Goal: Task Accomplishment & Management: Complete application form

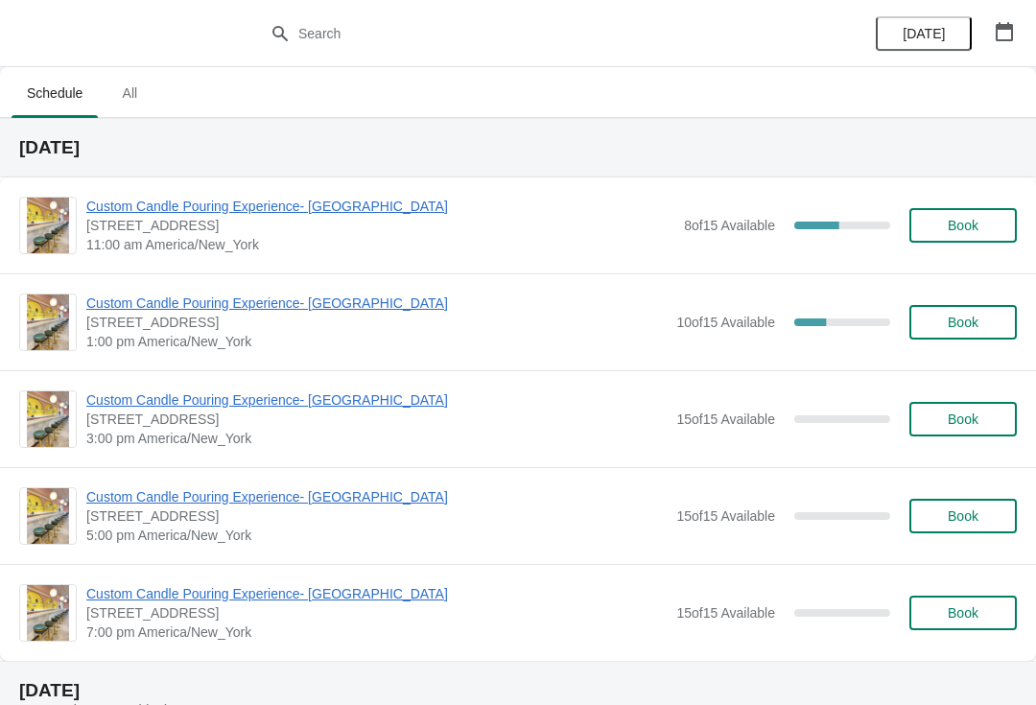
click at [130, 214] on span "Custom Candle Pouring Experience- [GEOGRAPHIC_DATA]" at bounding box center [380, 206] width 588 height 19
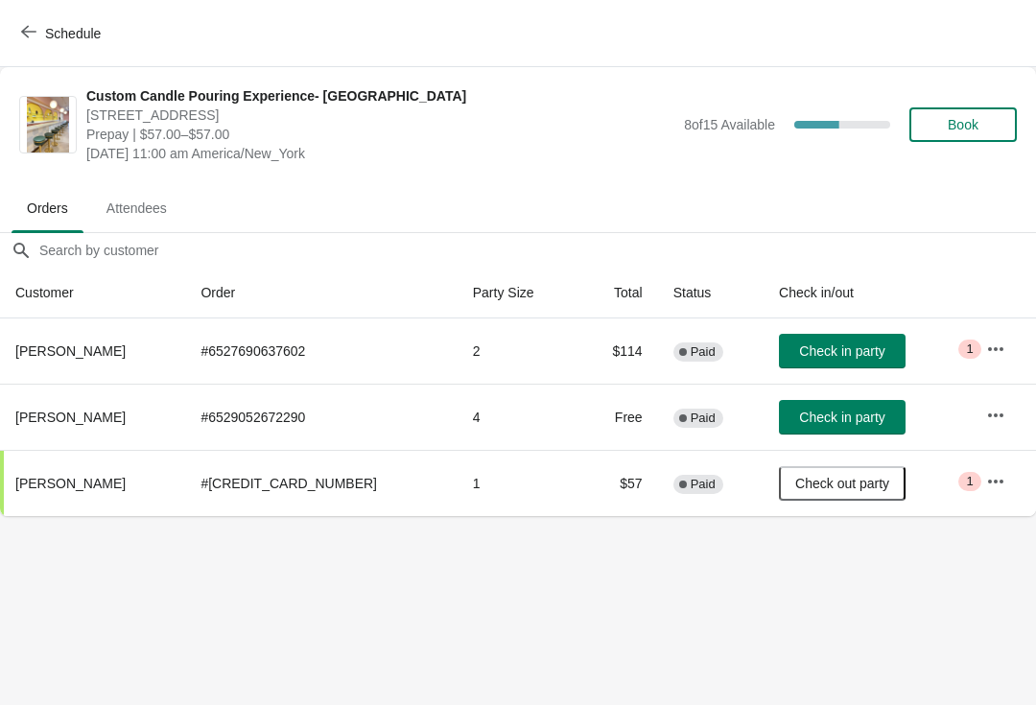
click at [824, 427] on button "Check in party" at bounding box center [842, 417] width 127 height 35
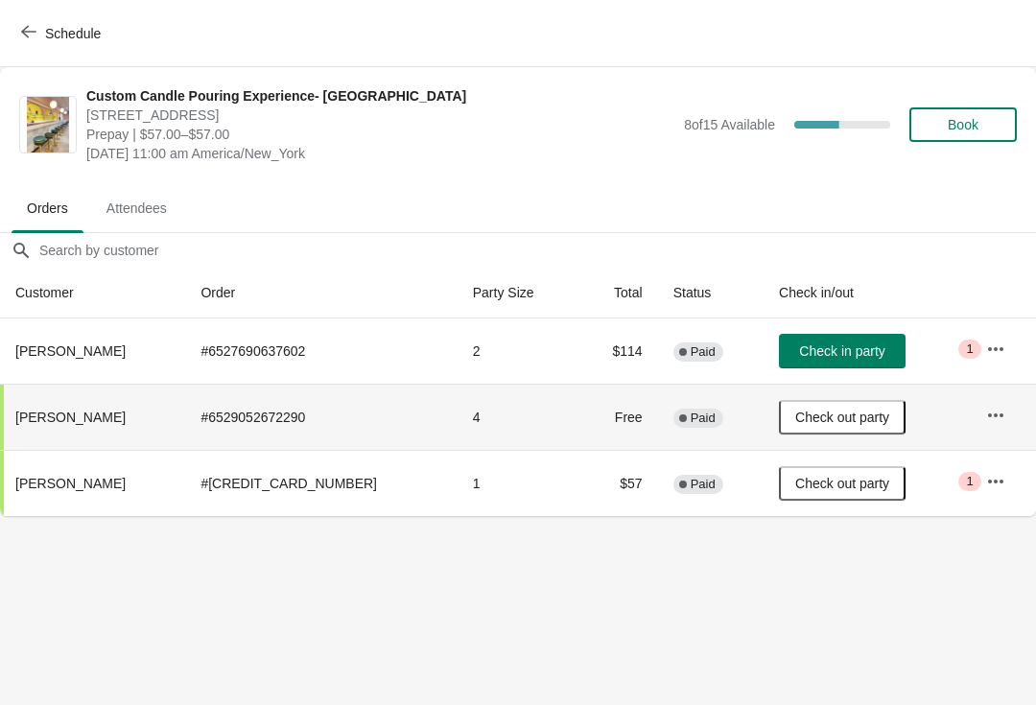
click at [830, 360] on button "Check in party" at bounding box center [842, 351] width 127 height 35
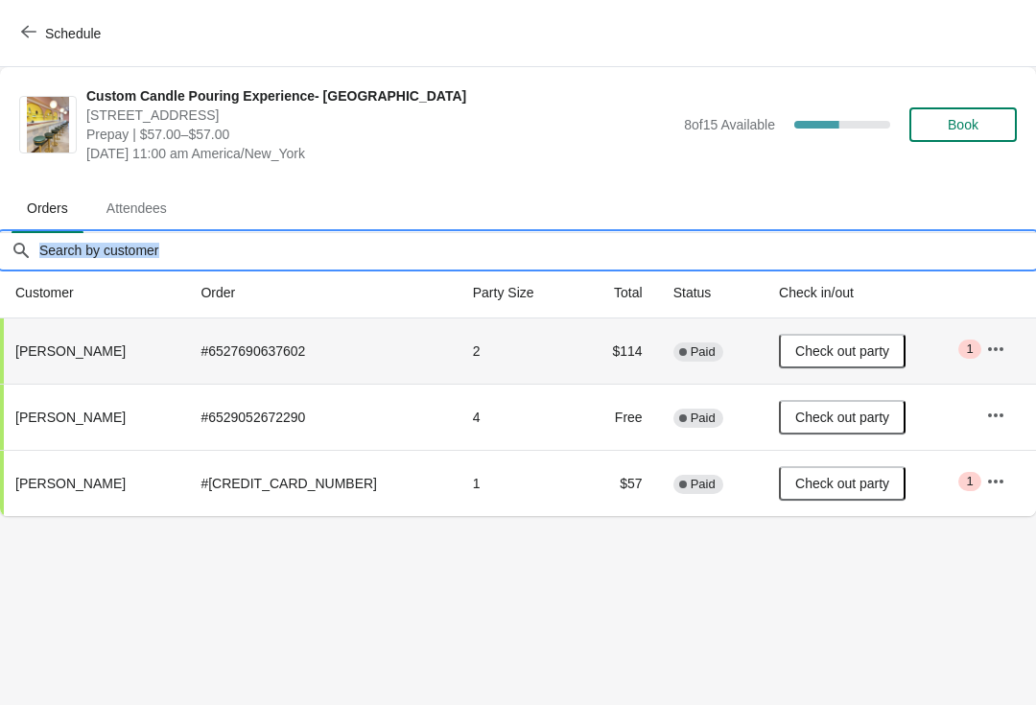
click at [62, 252] on input "Orders filter search" at bounding box center [537, 250] width 998 height 35
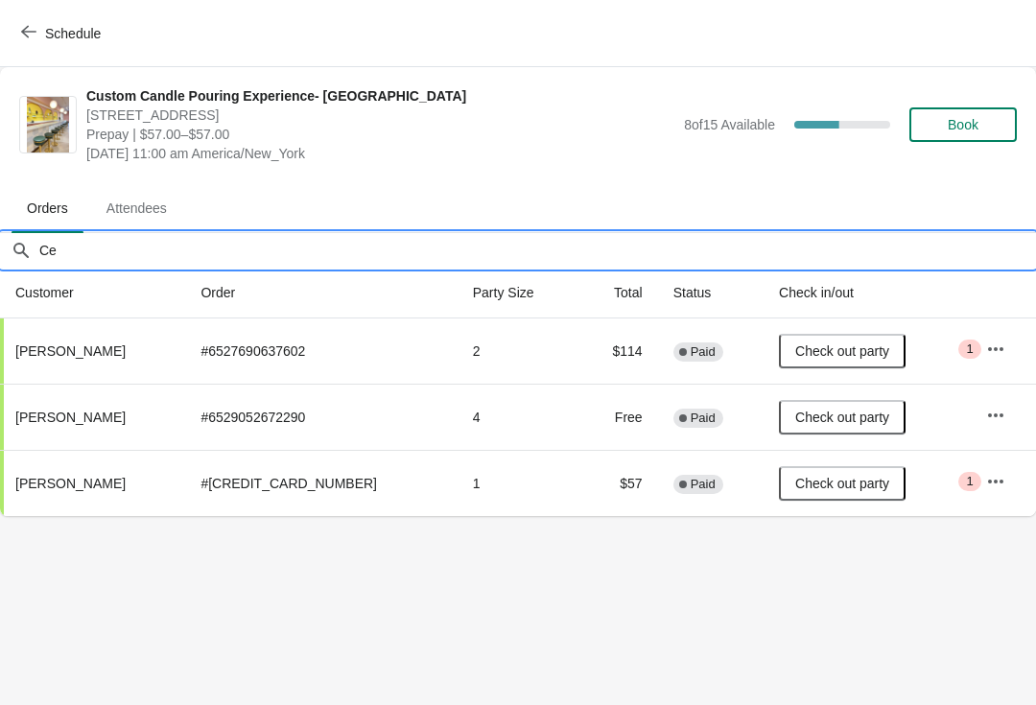
type input "C"
click at [253, 190] on ul "Orders Attendees" at bounding box center [518, 207] width 1021 height 50
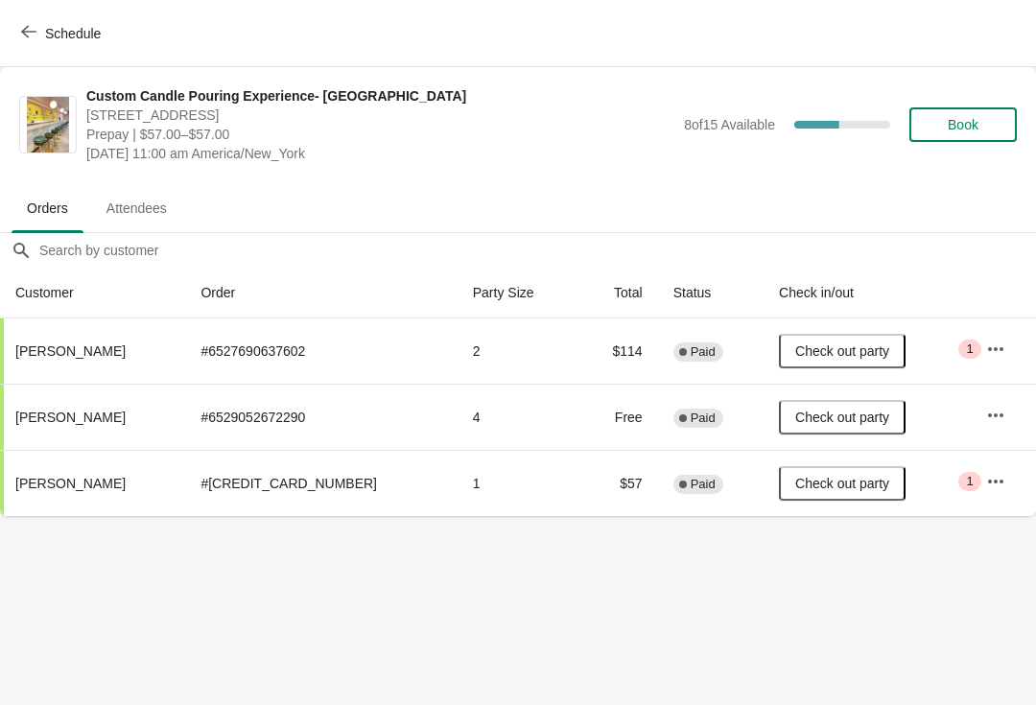
click at [983, 123] on span "Book" at bounding box center [963, 124] width 73 height 15
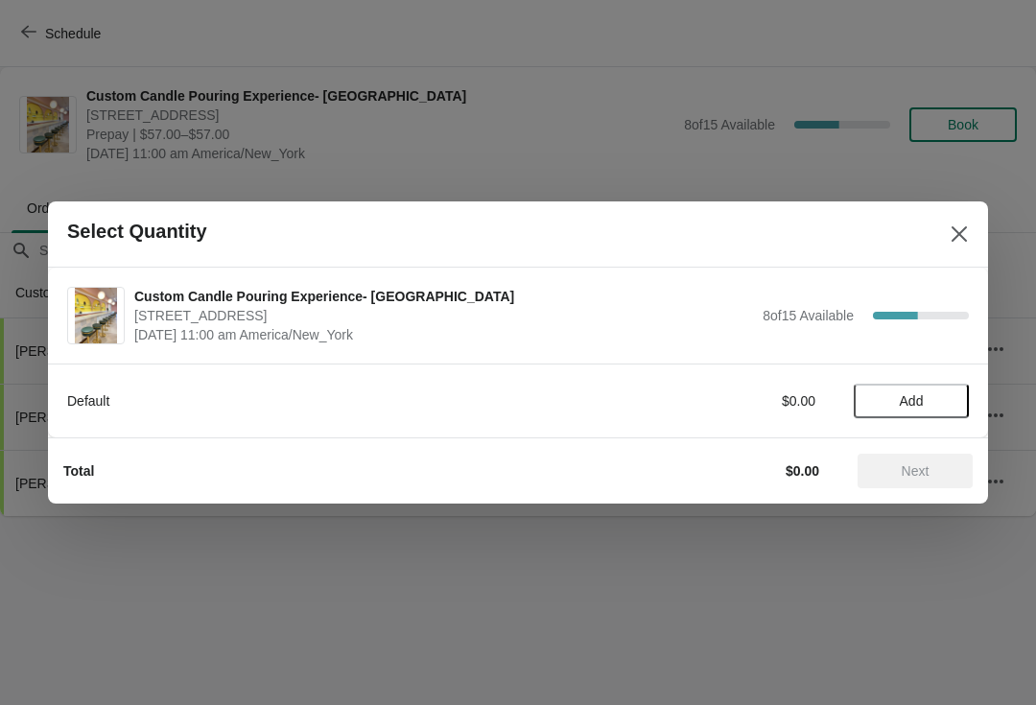
click at [932, 407] on span "Add" at bounding box center [911, 400] width 81 height 15
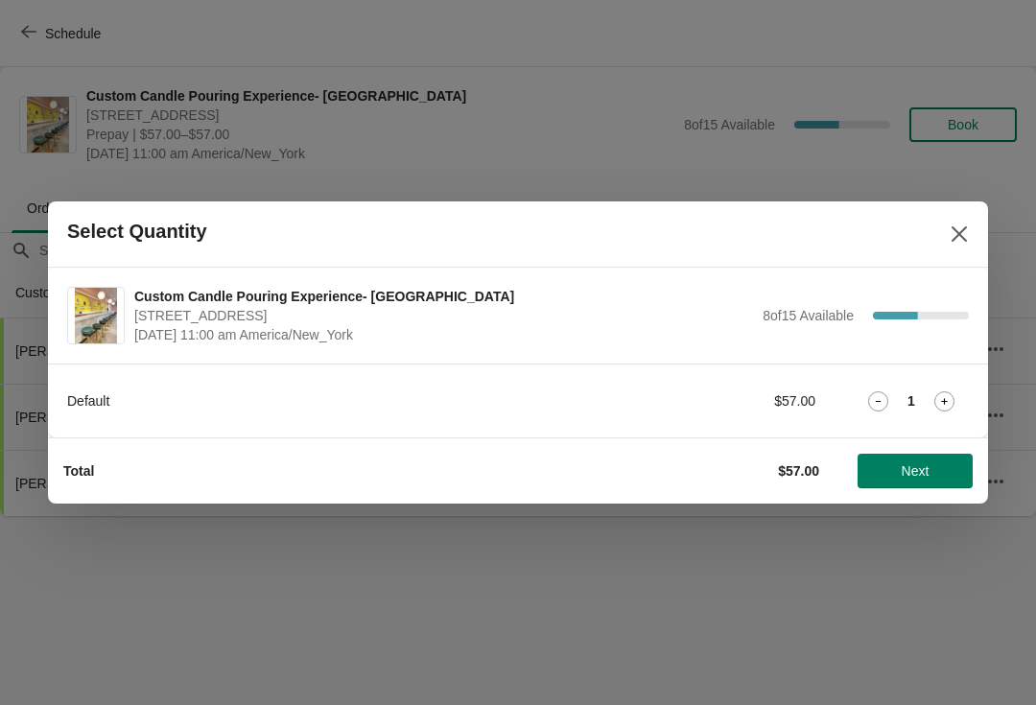
click at [935, 475] on span "Next" at bounding box center [915, 470] width 84 height 15
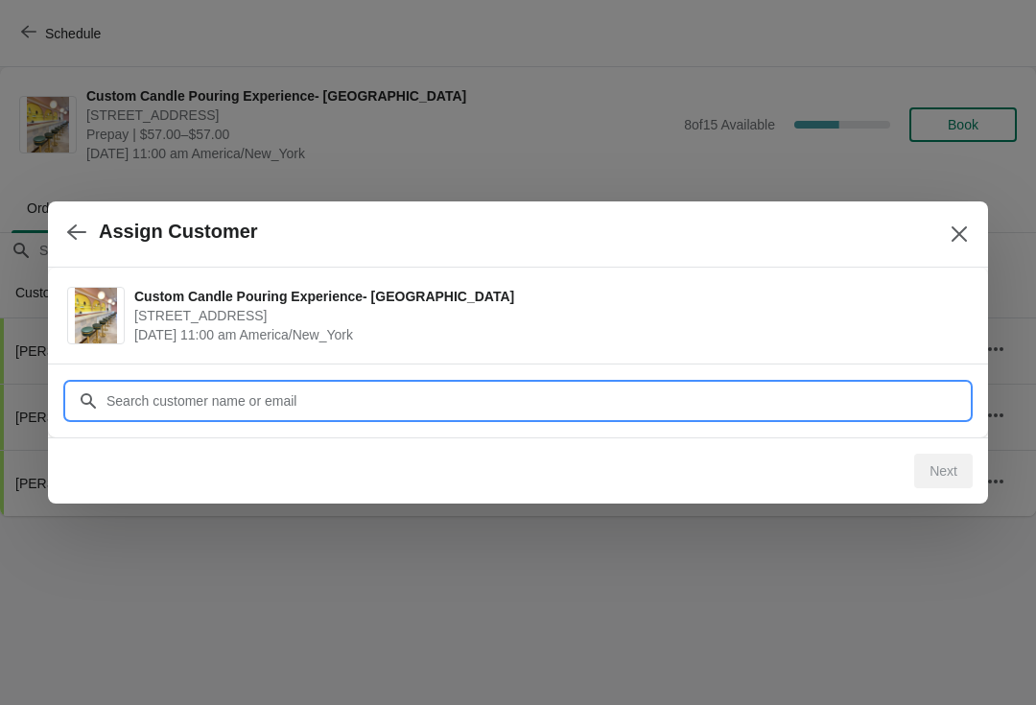
click at [109, 403] on input "Customer" at bounding box center [538, 401] width 864 height 35
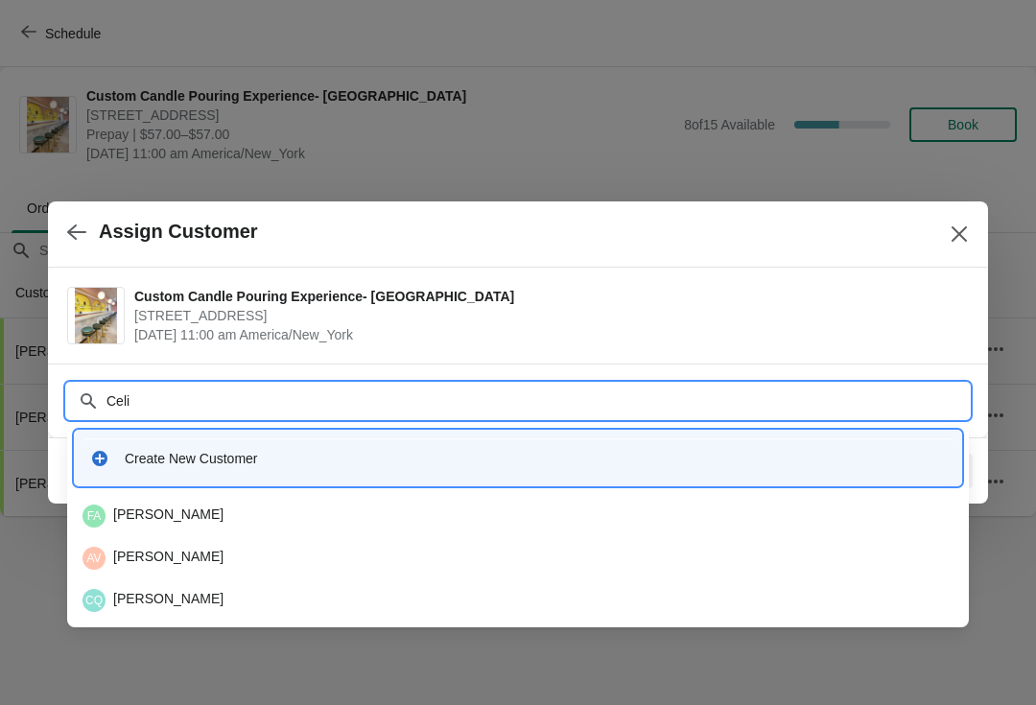
type input "Celin"
click at [106, 459] on icon at bounding box center [99, 458] width 15 height 15
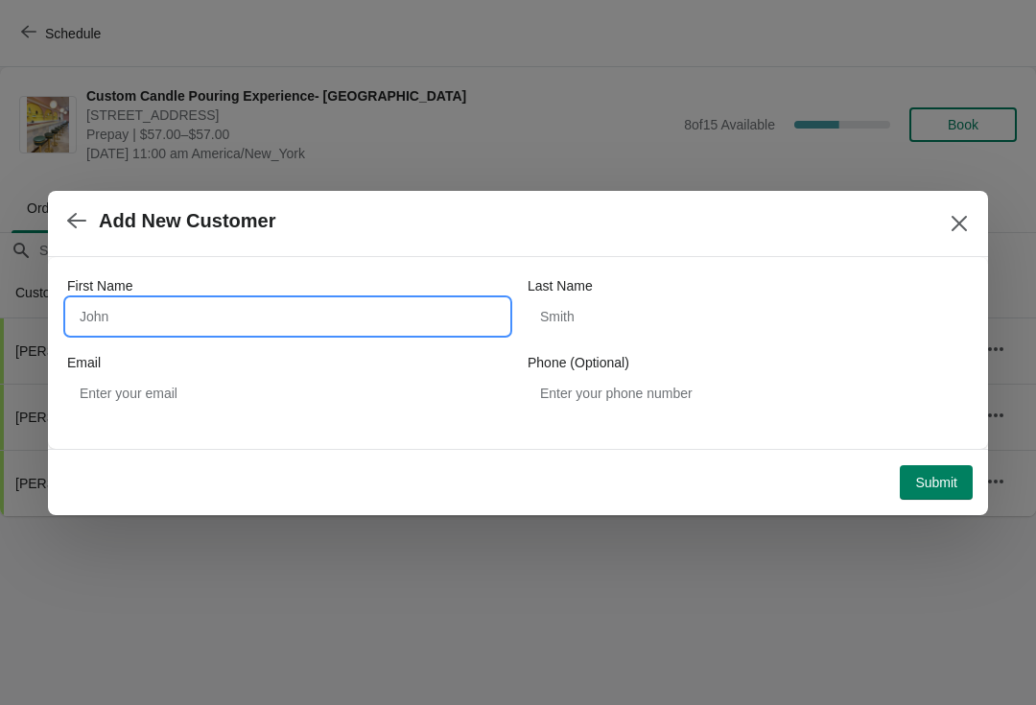
click at [140, 310] on input "First Name" at bounding box center [287, 316] width 441 height 35
type input "Celina"
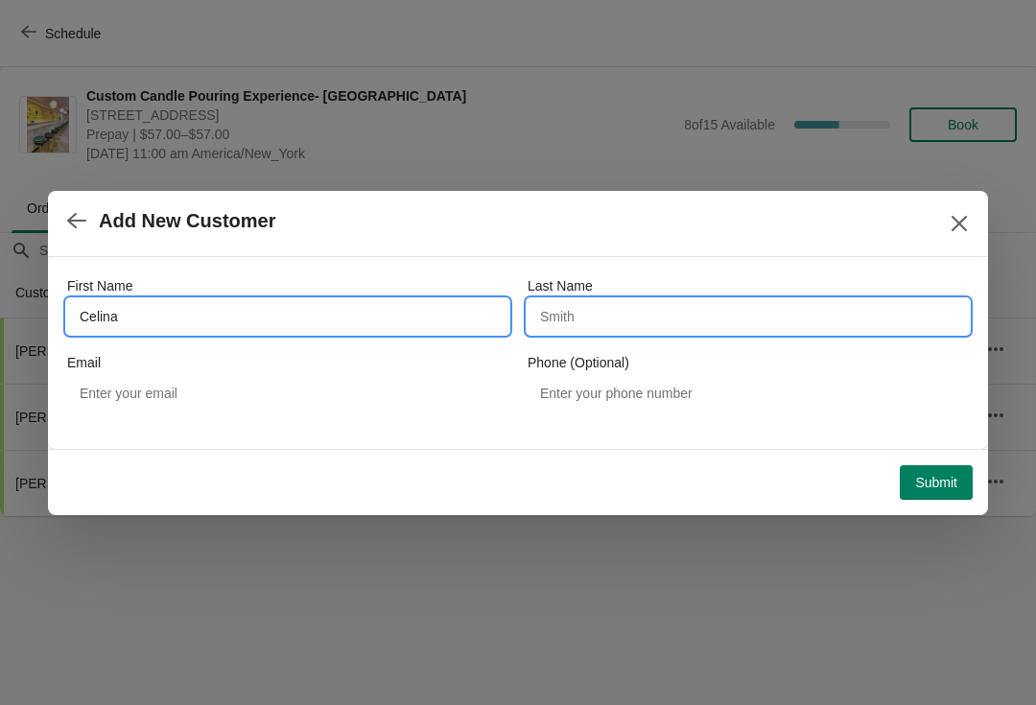
click at [645, 329] on input "Last Name" at bounding box center [748, 316] width 441 height 35
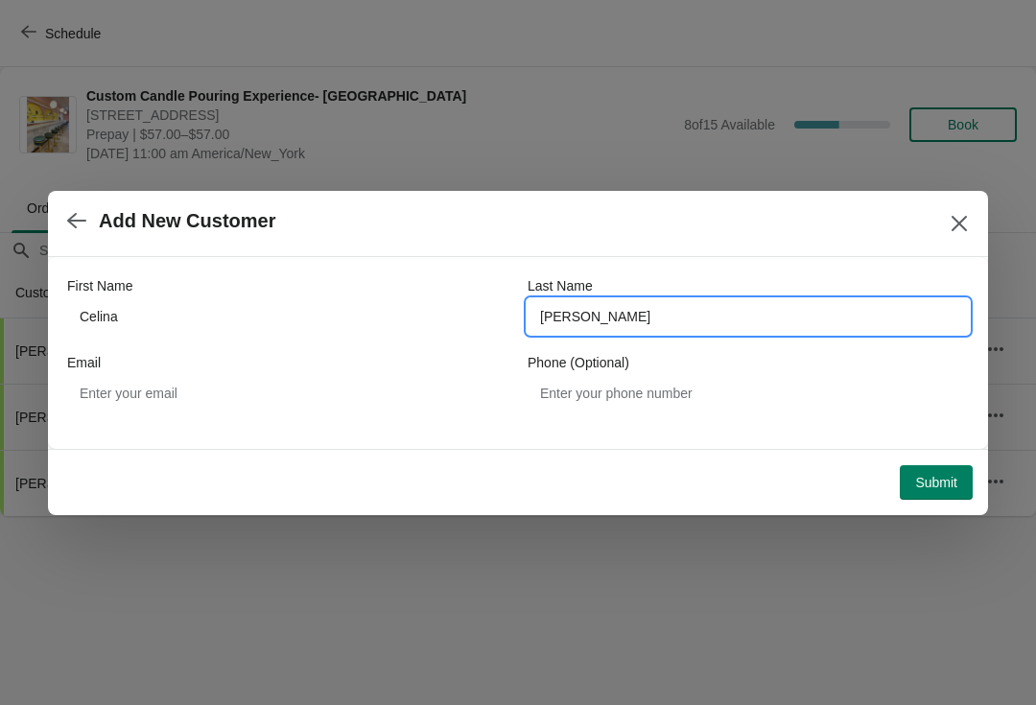
type input "Rosado"
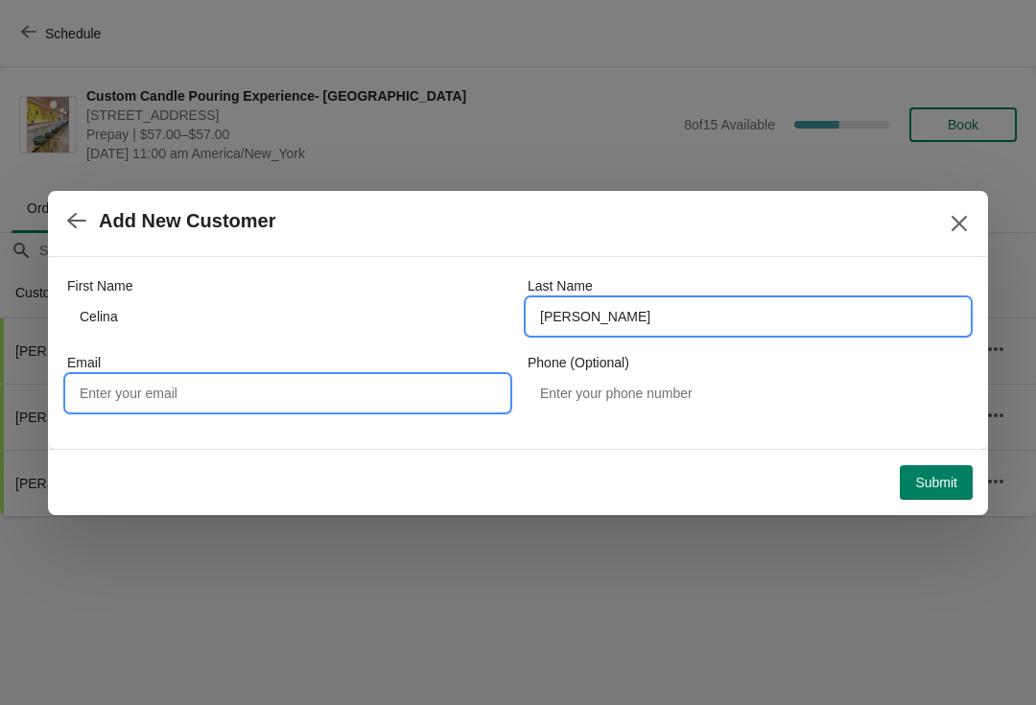
click at [117, 397] on input "Email" at bounding box center [287, 393] width 441 height 35
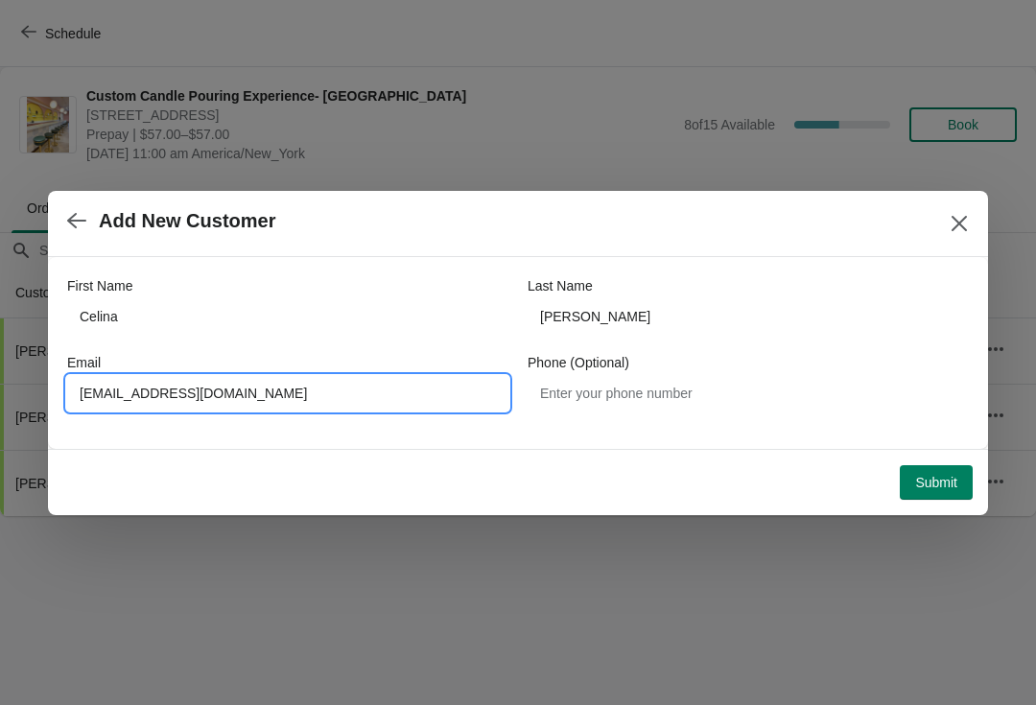
type input "[EMAIL_ADDRESS][DOMAIN_NAME]"
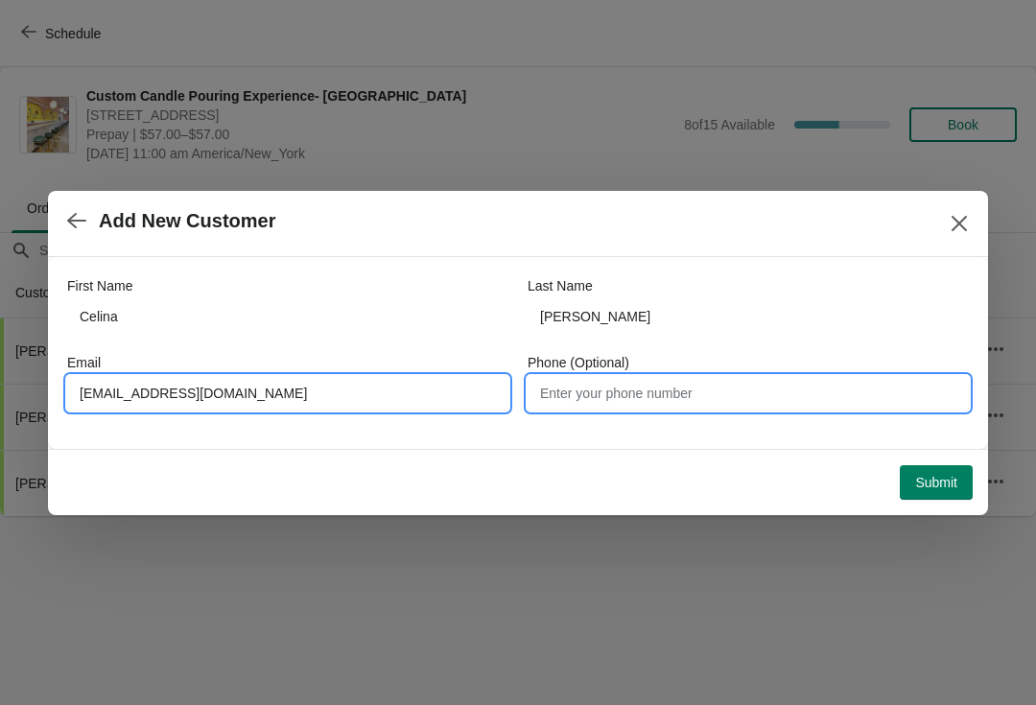
click at [710, 402] on input "Phone (Optional)" at bounding box center [748, 393] width 441 height 35
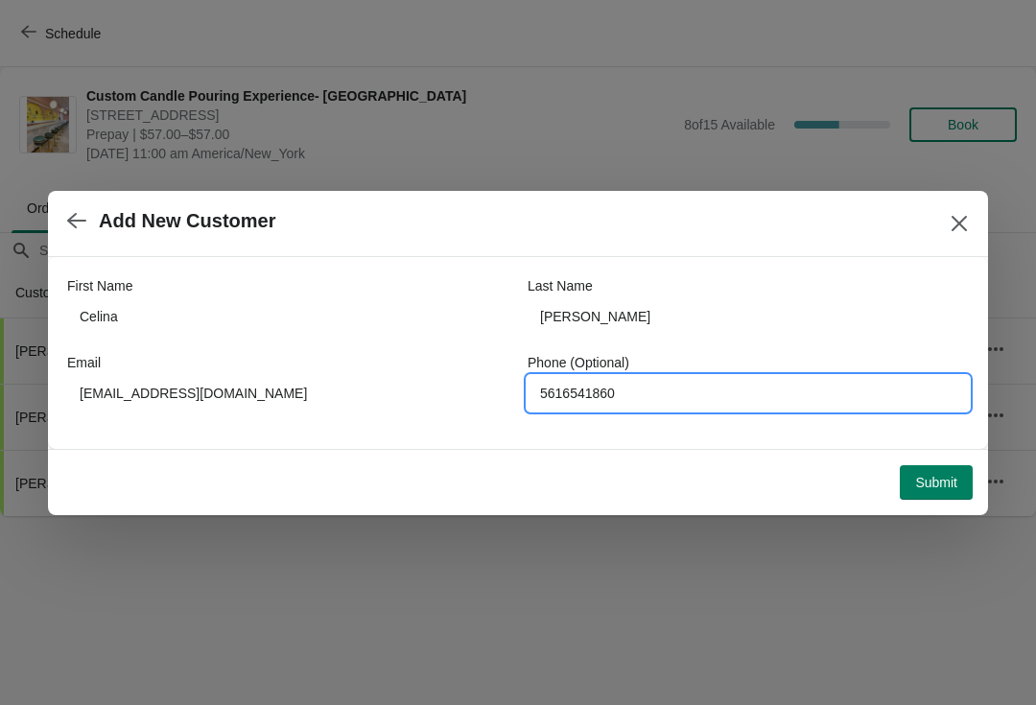
type input "5616541860"
click at [943, 485] on span "Submit" at bounding box center [936, 482] width 42 height 15
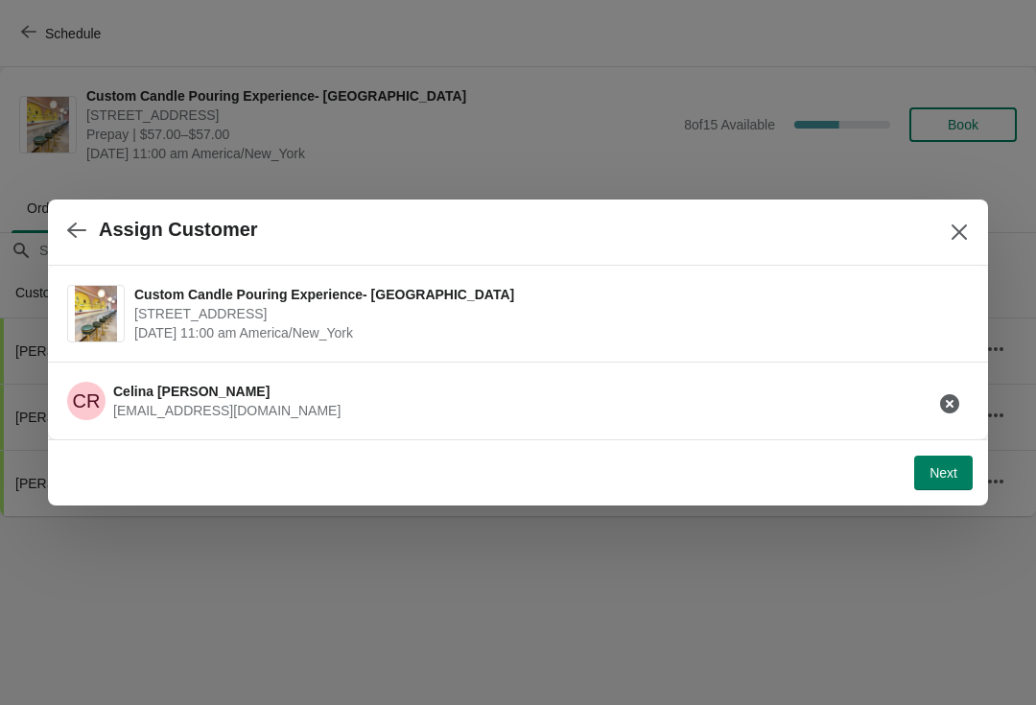
click at [952, 466] on span "Next" at bounding box center [944, 472] width 28 height 15
select select "Friend"
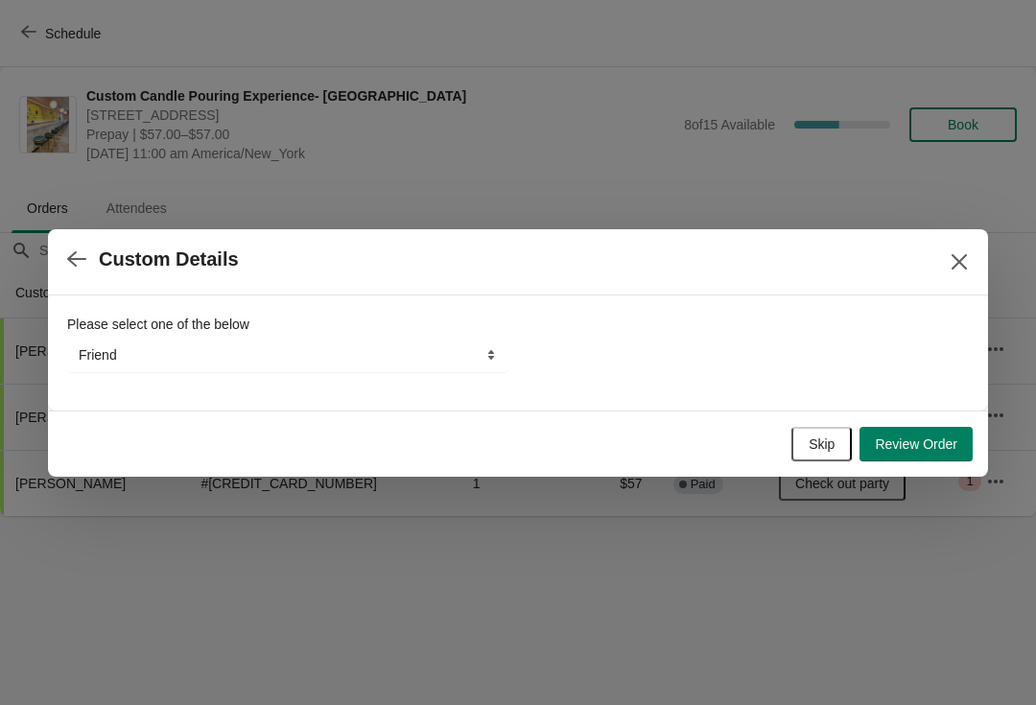
click at [825, 443] on span "Skip" at bounding box center [822, 444] width 26 height 15
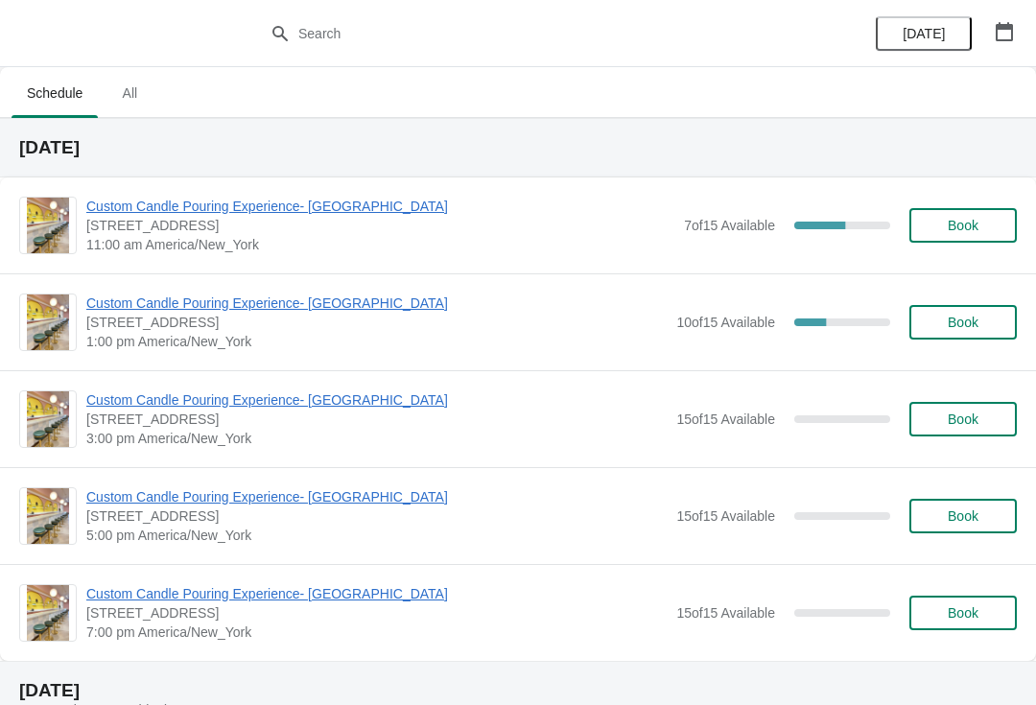
click at [119, 215] on span "Custom Candle Pouring Experience- [GEOGRAPHIC_DATA]" at bounding box center [380, 206] width 588 height 19
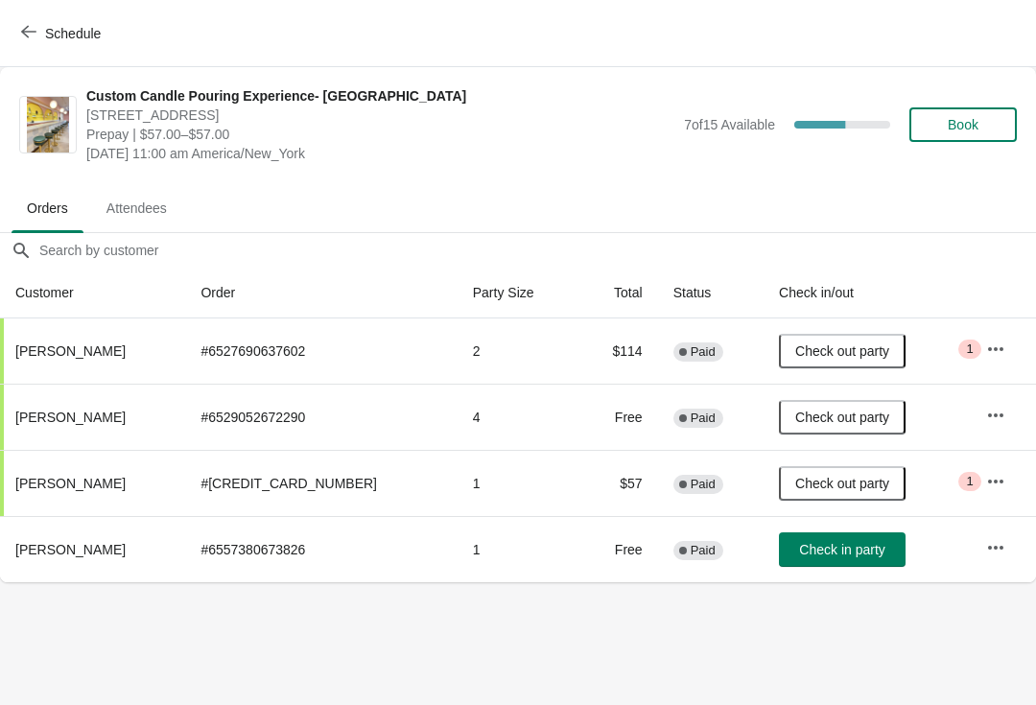
click at [817, 558] on button "Check in party" at bounding box center [842, 550] width 127 height 35
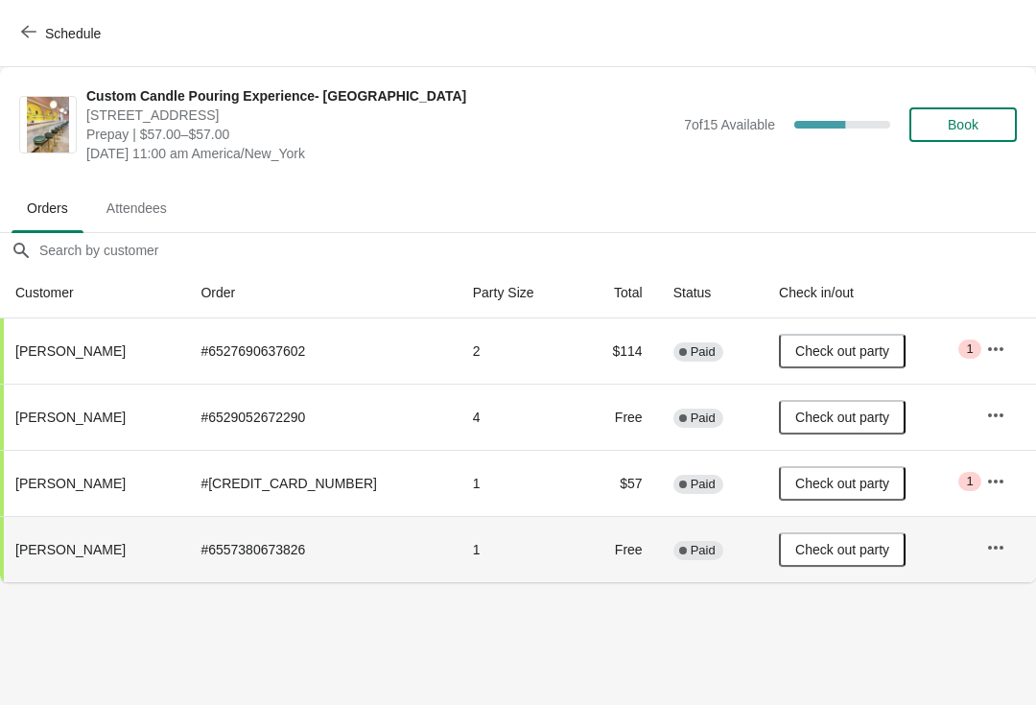
click at [989, 497] on button "button" at bounding box center [996, 481] width 35 height 35
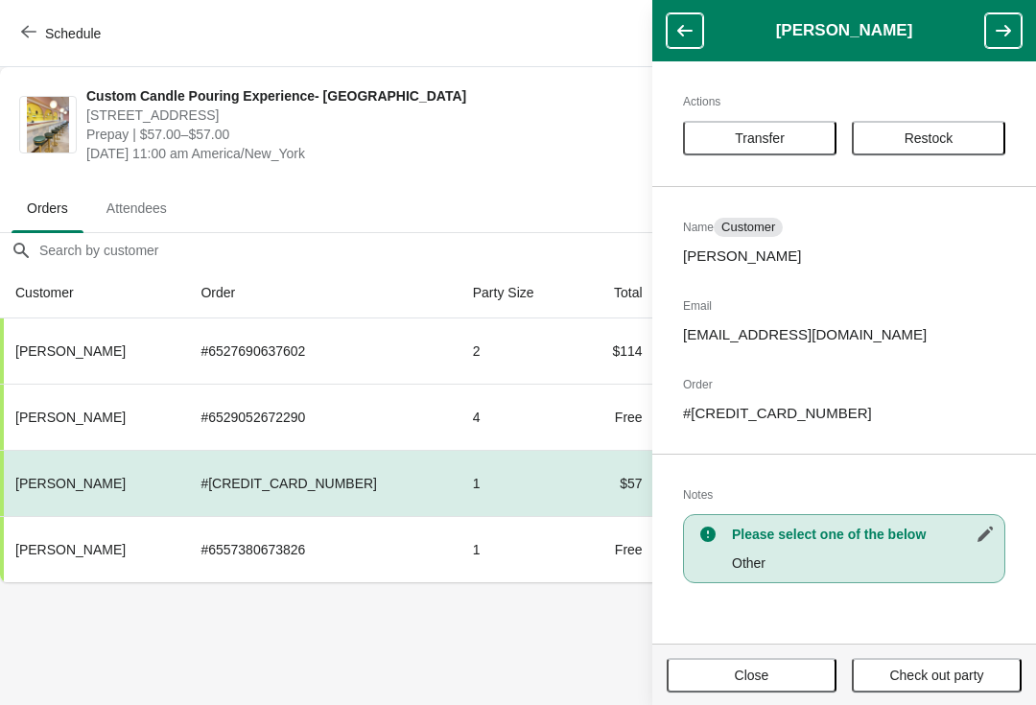
click at [67, 202] on span "Orders" at bounding box center [48, 208] width 72 height 35
click at [789, 670] on span "Close" at bounding box center [751, 675] width 135 height 15
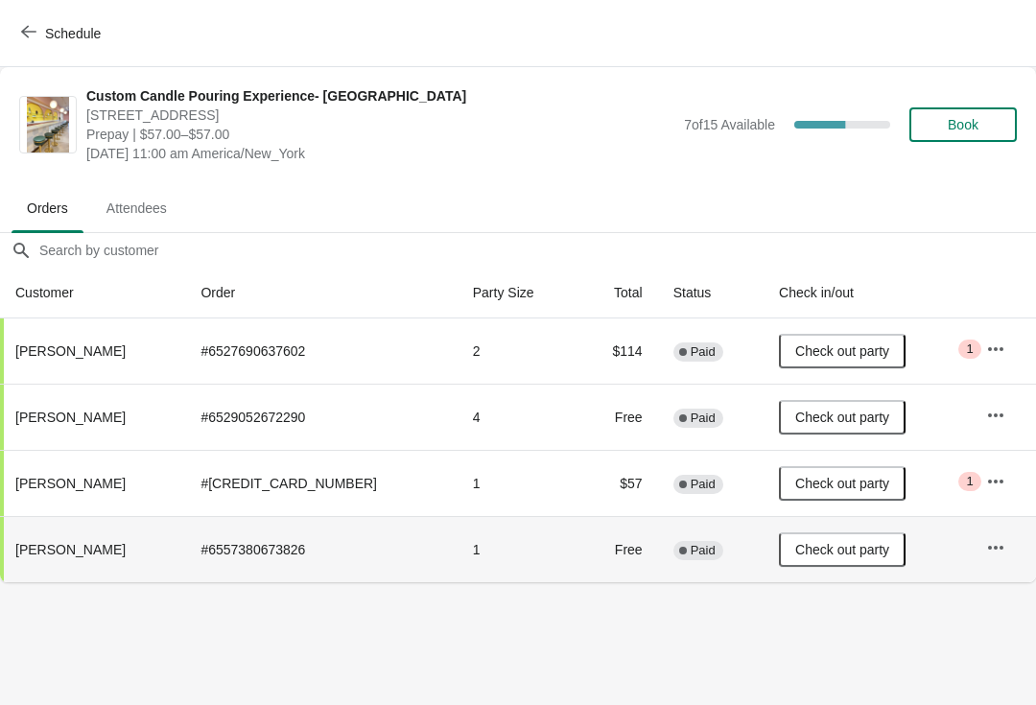
click at [73, 550] on span "[PERSON_NAME]" at bounding box center [70, 549] width 110 height 15
click at [994, 557] on button "button" at bounding box center [996, 548] width 35 height 35
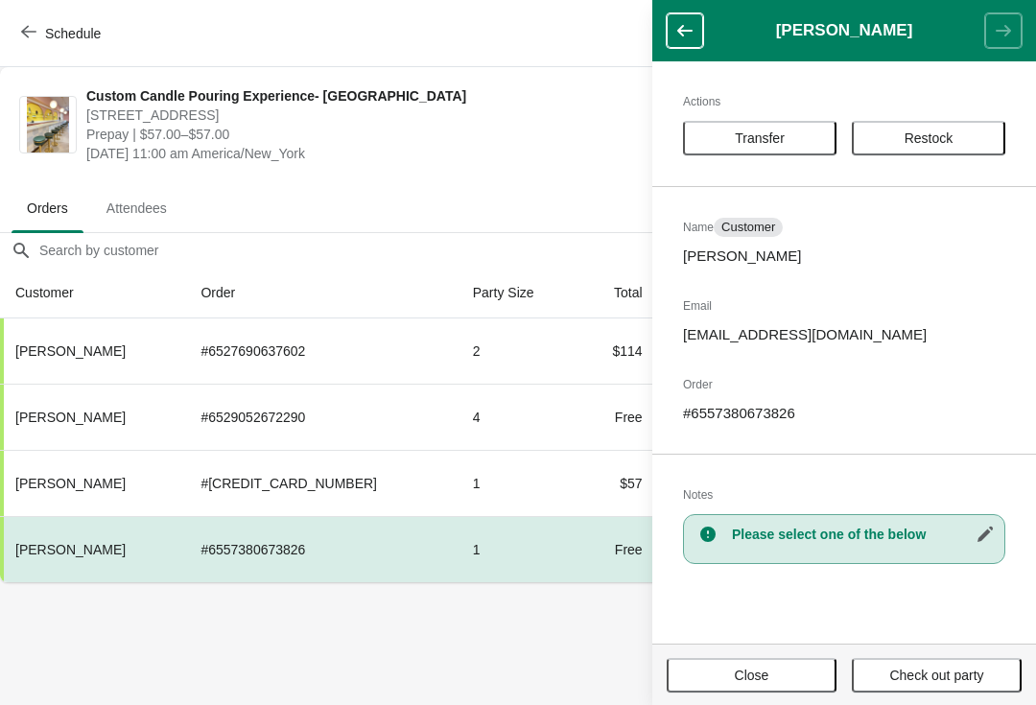
click at [43, 449] on th "[PERSON_NAME]" at bounding box center [92, 417] width 185 height 66
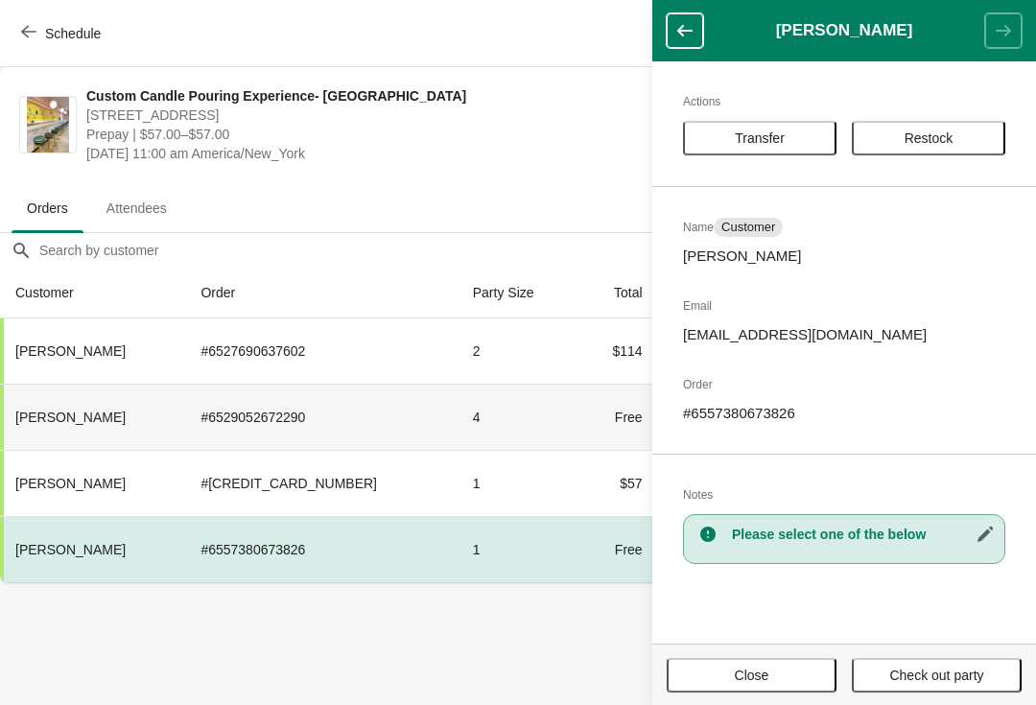
click at [791, 672] on span "Close" at bounding box center [751, 675] width 135 height 15
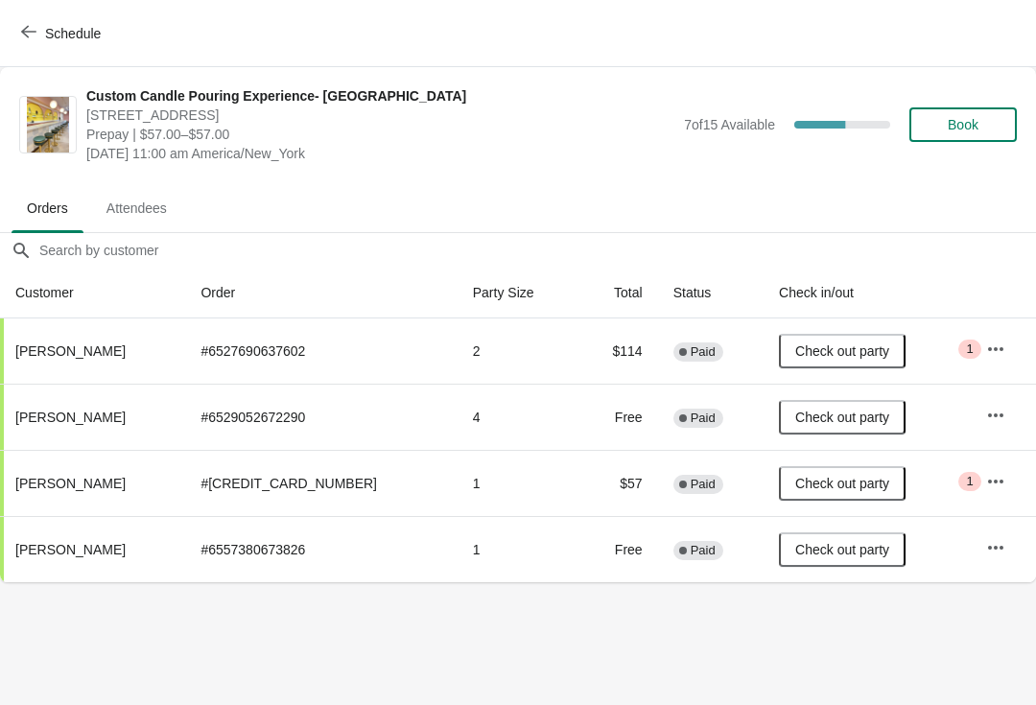
click at [27, 25] on icon "button" at bounding box center [28, 31] width 15 height 15
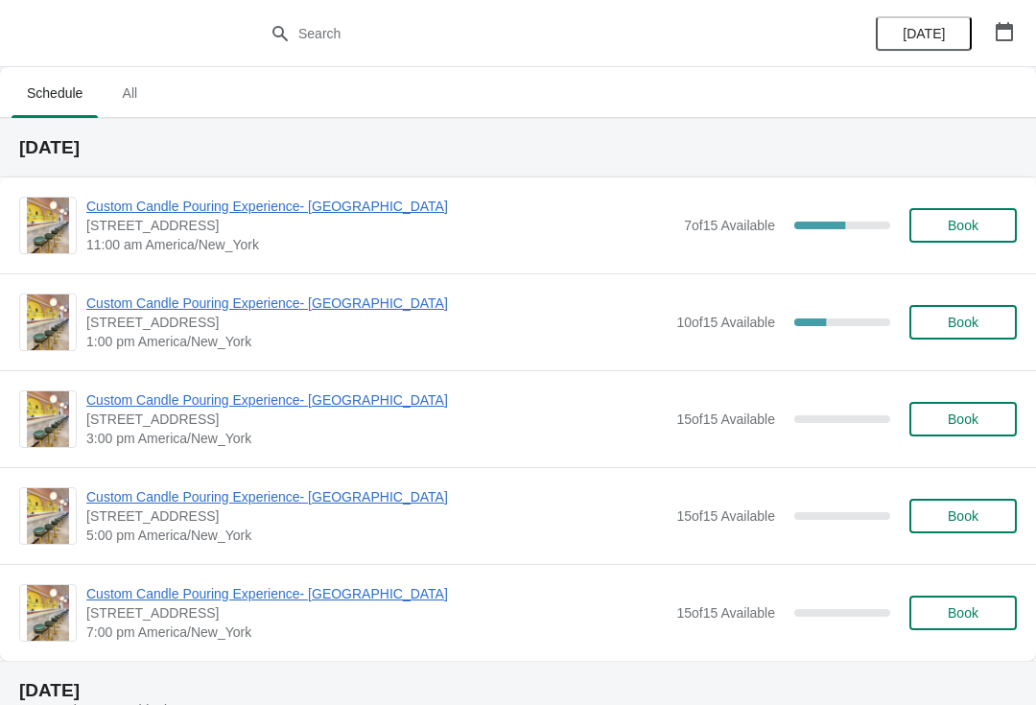
click at [138, 306] on span "Custom Candle Pouring Experience- [GEOGRAPHIC_DATA]" at bounding box center [376, 303] width 580 height 19
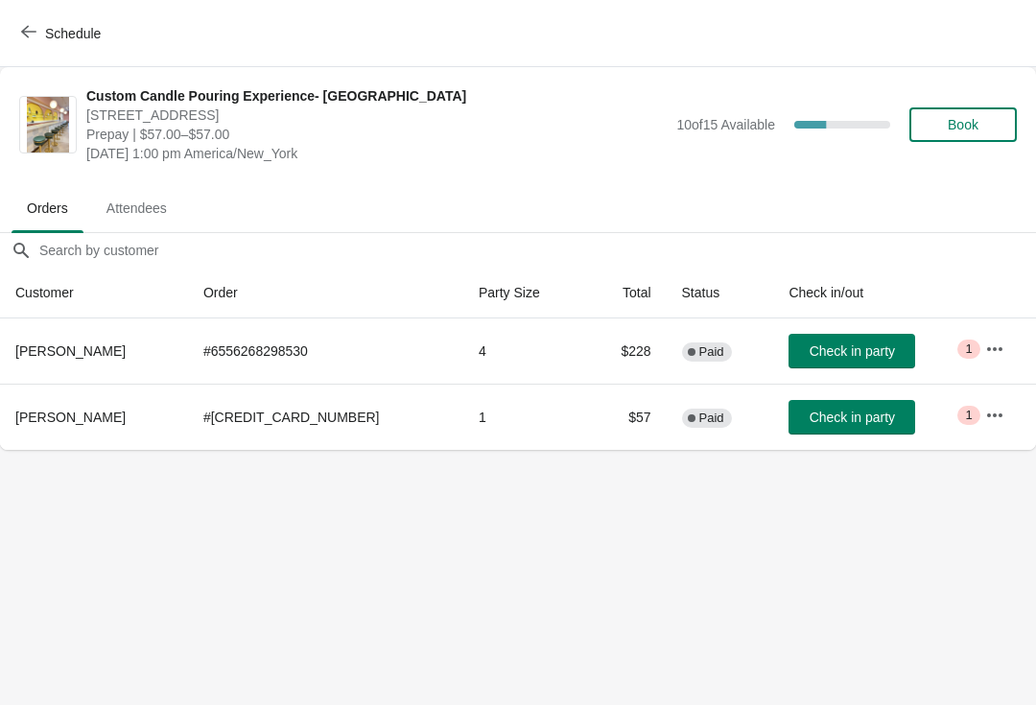
click at [34, 44] on button "Schedule" at bounding box center [63, 33] width 107 height 35
